Goal: Find specific page/section: Find specific page/section

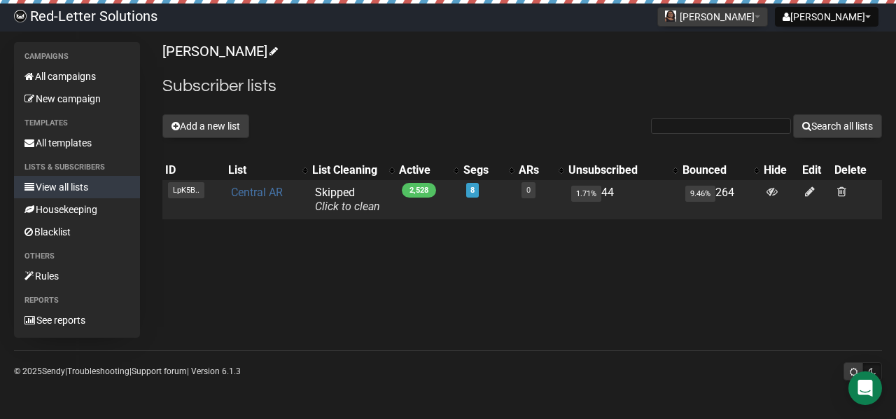
click at [263, 192] on link "Central AR" at bounding box center [257, 191] width 52 height 13
click at [258, 192] on link "Central AR" at bounding box center [257, 191] width 52 height 13
click at [264, 198] on link "Central AR" at bounding box center [257, 191] width 52 height 13
click at [265, 195] on link "Central AR" at bounding box center [257, 191] width 52 height 13
